Goal: Information Seeking & Learning: Learn about a topic

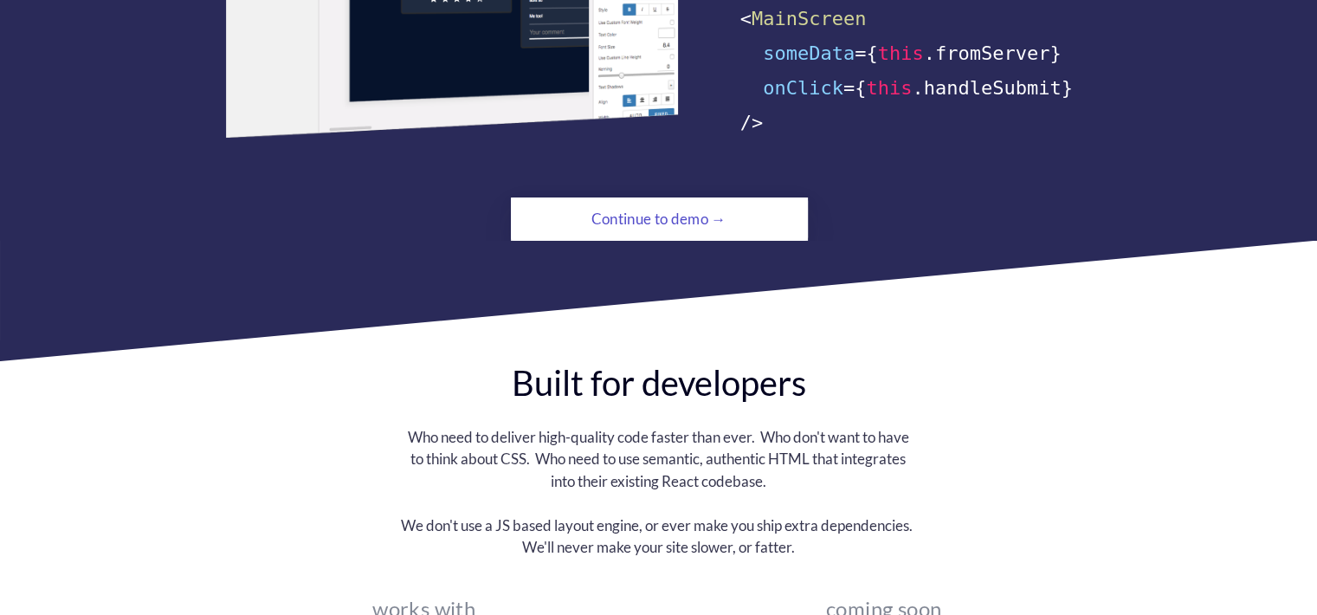
click at [713, 202] on div "Continue to demo →" at bounding box center [659, 219] width 203 height 35
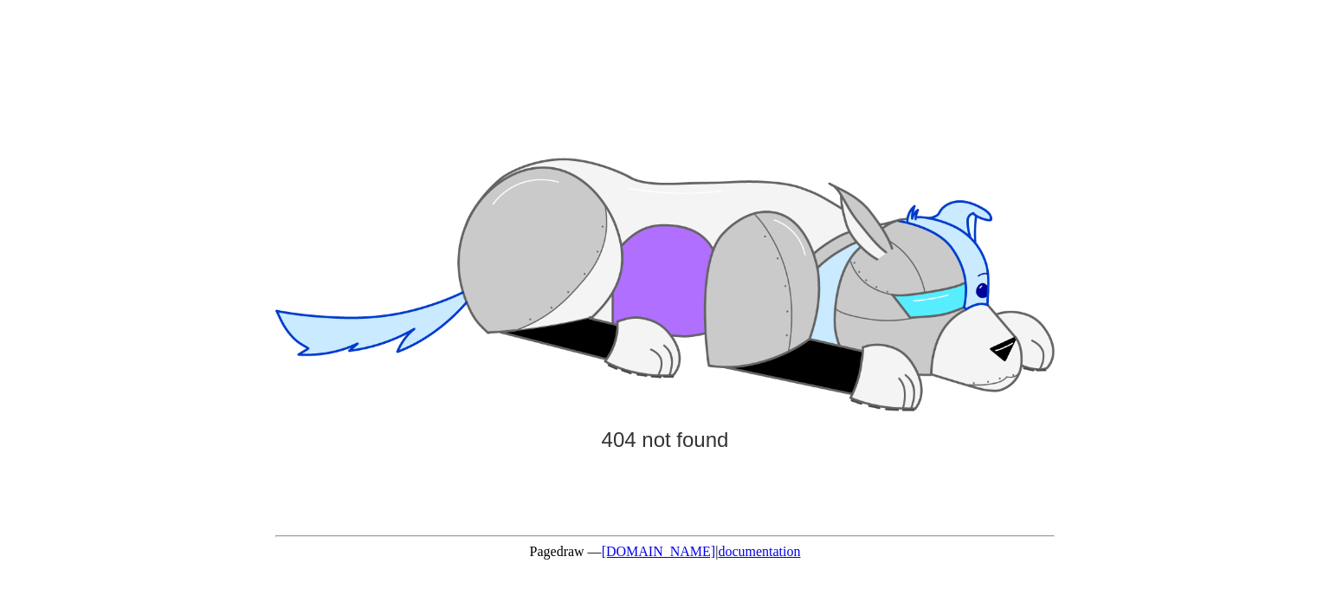
click at [655, 555] on link "pagedraw.io" at bounding box center [659, 551] width 114 height 15
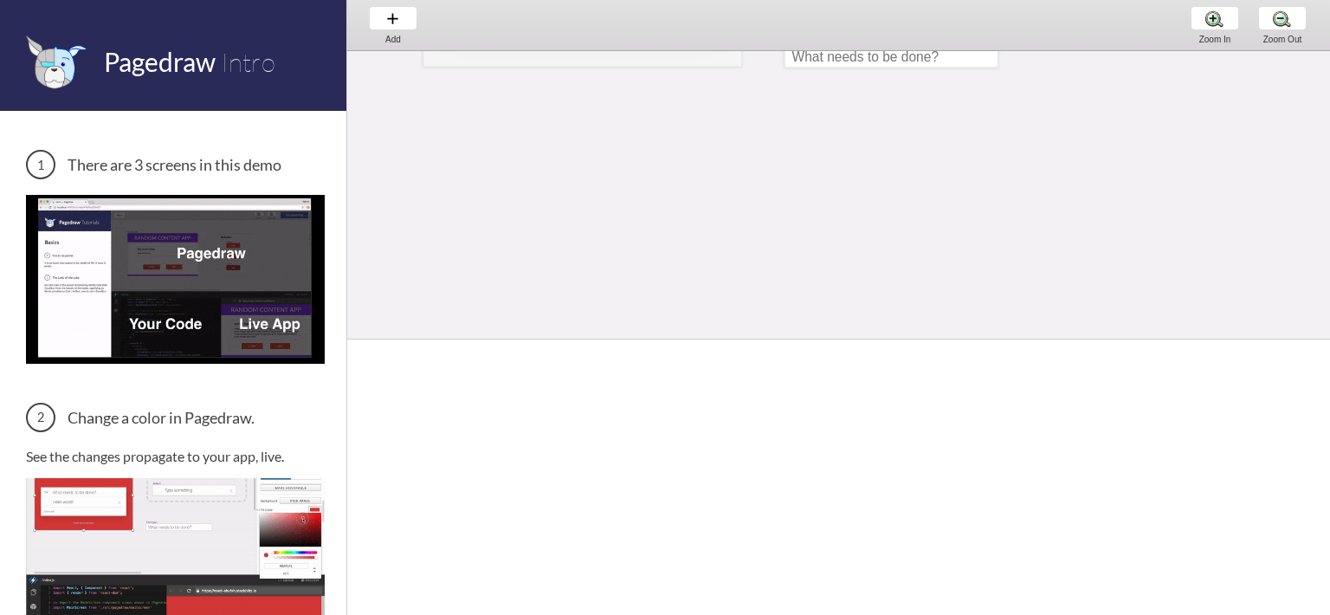
scroll to position [380, 0]
